Goal: Information Seeking & Learning: Learn about a topic

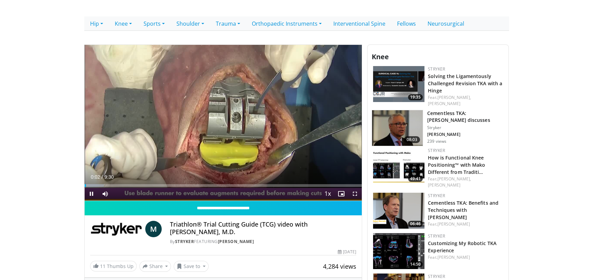
scroll to position [171, 0]
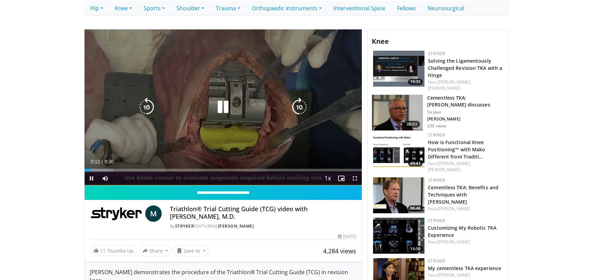
click at [222, 105] on icon "Video Player" at bounding box center [222, 107] width 19 height 19
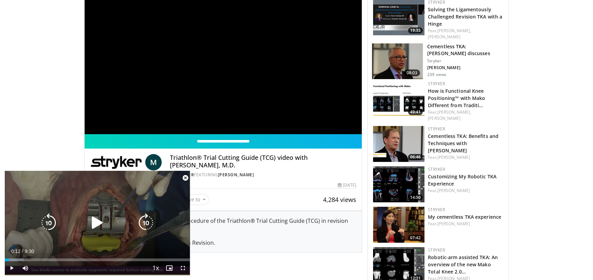
scroll to position [240, 0]
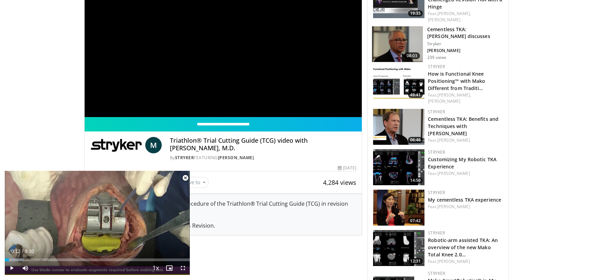
click at [184, 177] on span "Video Player" at bounding box center [185, 178] width 14 height 14
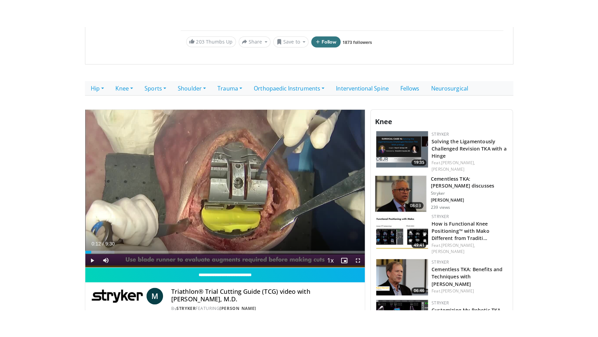
scroll to position [103, 0]
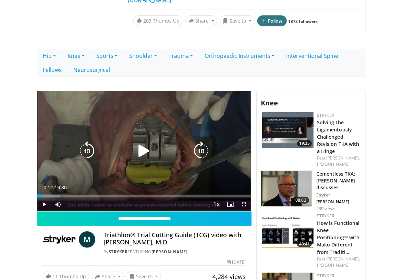
click at [140, 151] on icon "Video Player" at bounding box center [143, 150] width 19 height 19
drag, startPoint x: 160, startPoint y: 124, endPoint x: 141, endPoint y: 147, distance: 28.7
click at [141, 147] on div "10 seconds Tap to unmute" at bounding box center [143, 151] width 213 height 120
click at [142, 147] on icon "Video Player" at bounding box center [143, 150] width 19 height 19
click at [144, 148] on icon "Video Player" at bounding box center [143, 150] width 19 height 19
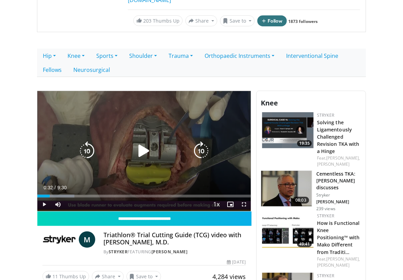
click at [140, 152] on icon "Video Player" at bounding box center [143, 150] width 19 height 19
click at [145, 150] on icon "Video Player" at bounding box center [143, 150] width 19 height 19
drag, startPoint x: 144, startPoint y: 149, endPoint x: 139, endPoint y: 157, distance: 9.8
click at [144, 149] on icon "Video Player" at bounding box center [143, 150] width 19 height 19
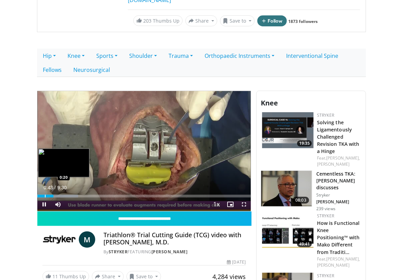
click at [45, 195] on div "0:43" at bounding box center [45, 196] width 16 height 3
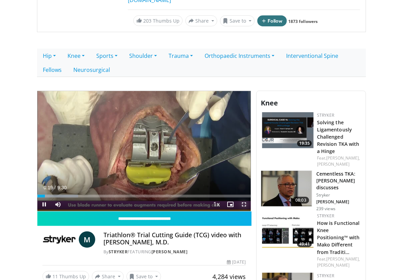
click at [240, 202] on span "Video Player" at bounding box center [244, 205] width 14 height 14
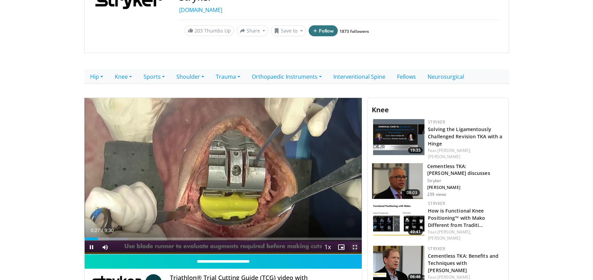
click at [351, 242] on span "Video Player" at bounding box center [355, 247] width 14 height 14
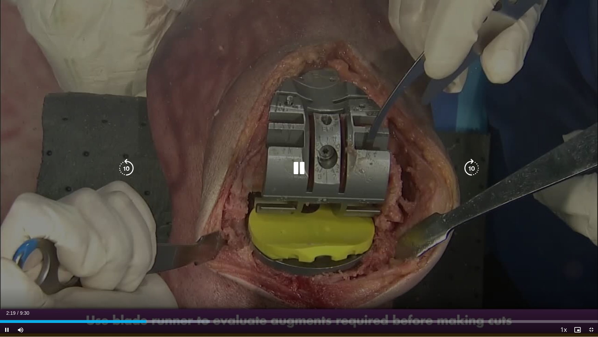
click at [278, 236] on div "10 seconds Tap to unmute" at bounding box center [299, 168] width 598 height 336
click at [287, 267] on div "10 seconds Tap to unmute" at bounding box center [299, 168] width 598 height 336
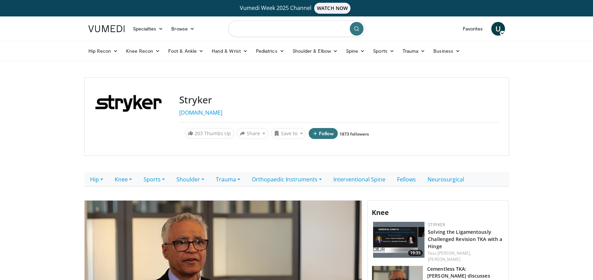
click at [254, 27] on input "Search topics, interventions" at bounding box center [296, 29] width 137 height 16
type input "**********"
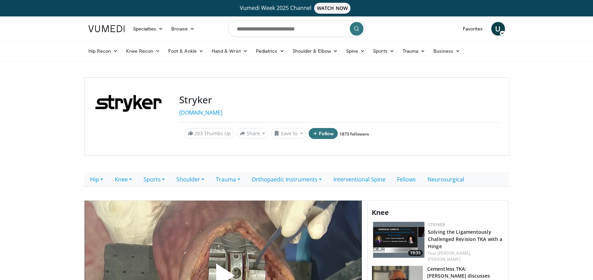
scroll to position [103, 0]
